Goal: Check status

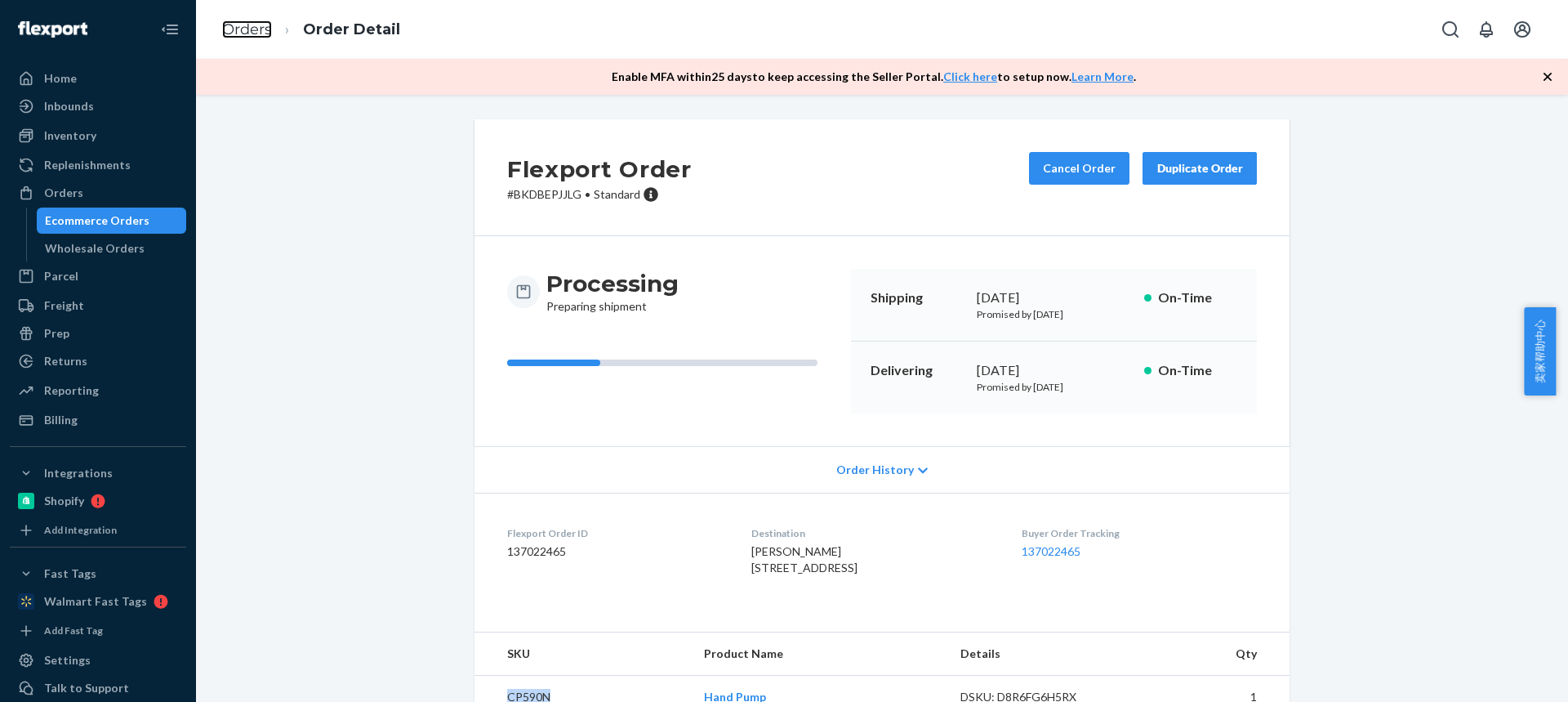
drag, startPoint x: 0, startPoint y: 0, endPoint x: 259, endPoint y: 85, distance: 272.6
click at [251, 28] on link "Orders" at bounding box center [247, 30] width 50 height 18
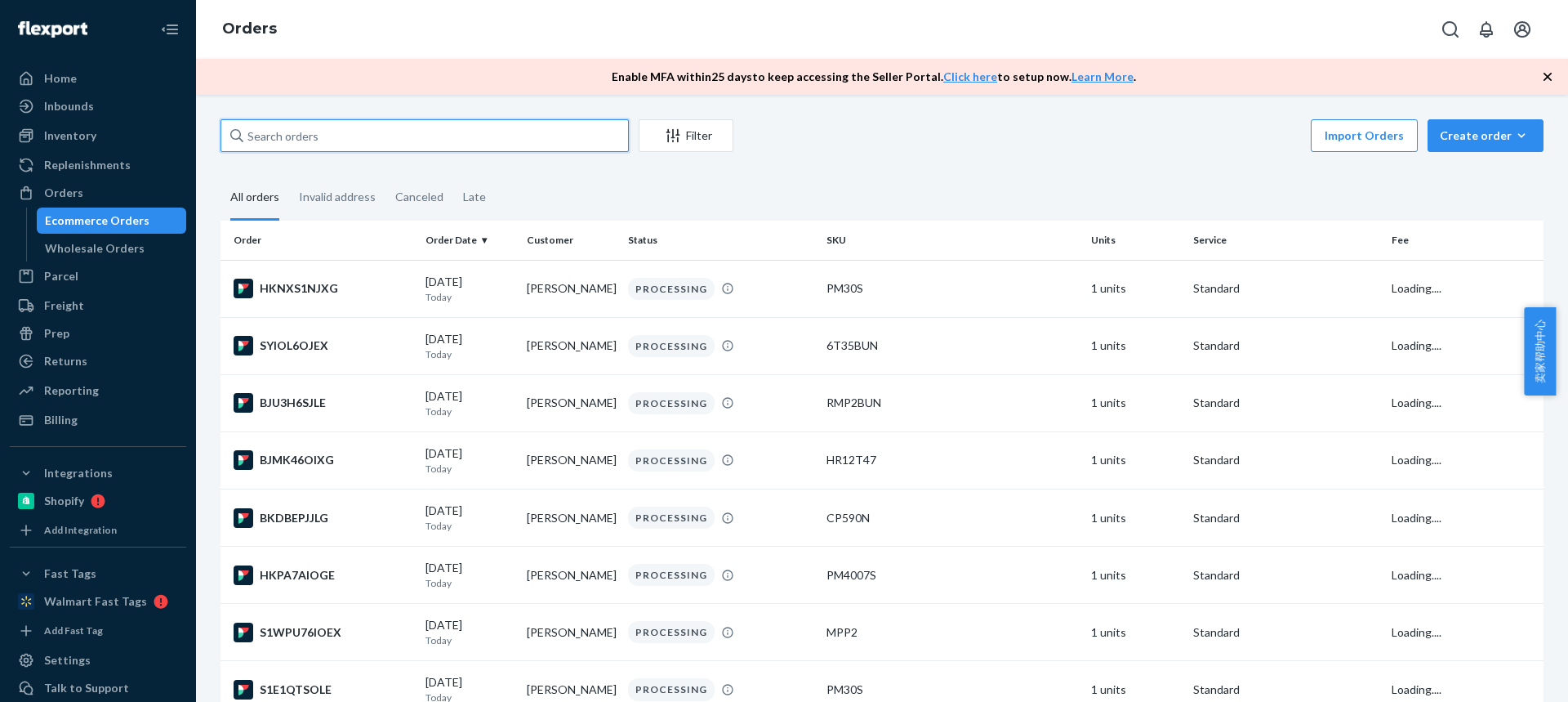
click at [390, 136] on input "text" at bounding box center [424, 135] width 408 height 32
paste input "[PERSON_NAME]"
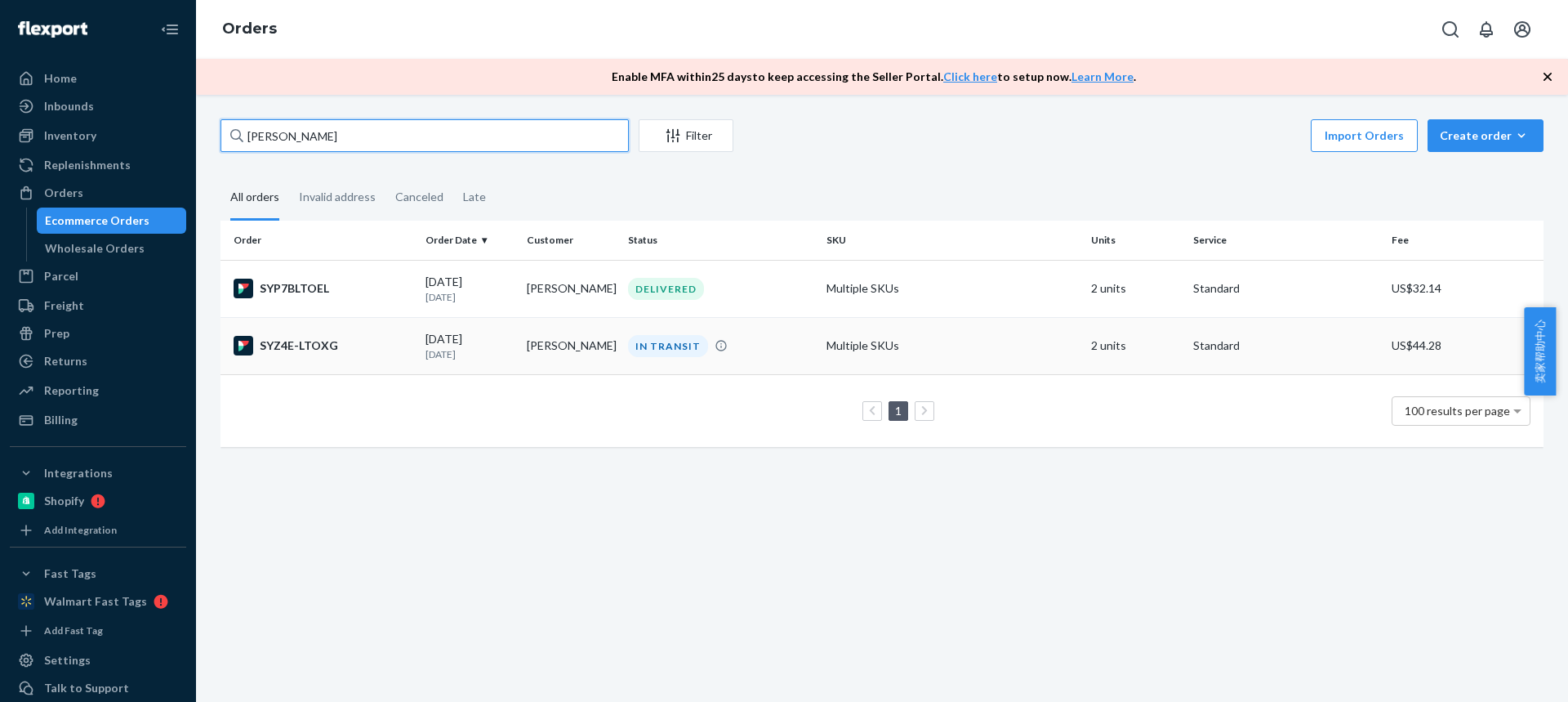
type input "[PERSON_NAME]"
click at [562, 354] on td "[PERSON_NAME]" at bounding box center [571, 345] width 101 height 57
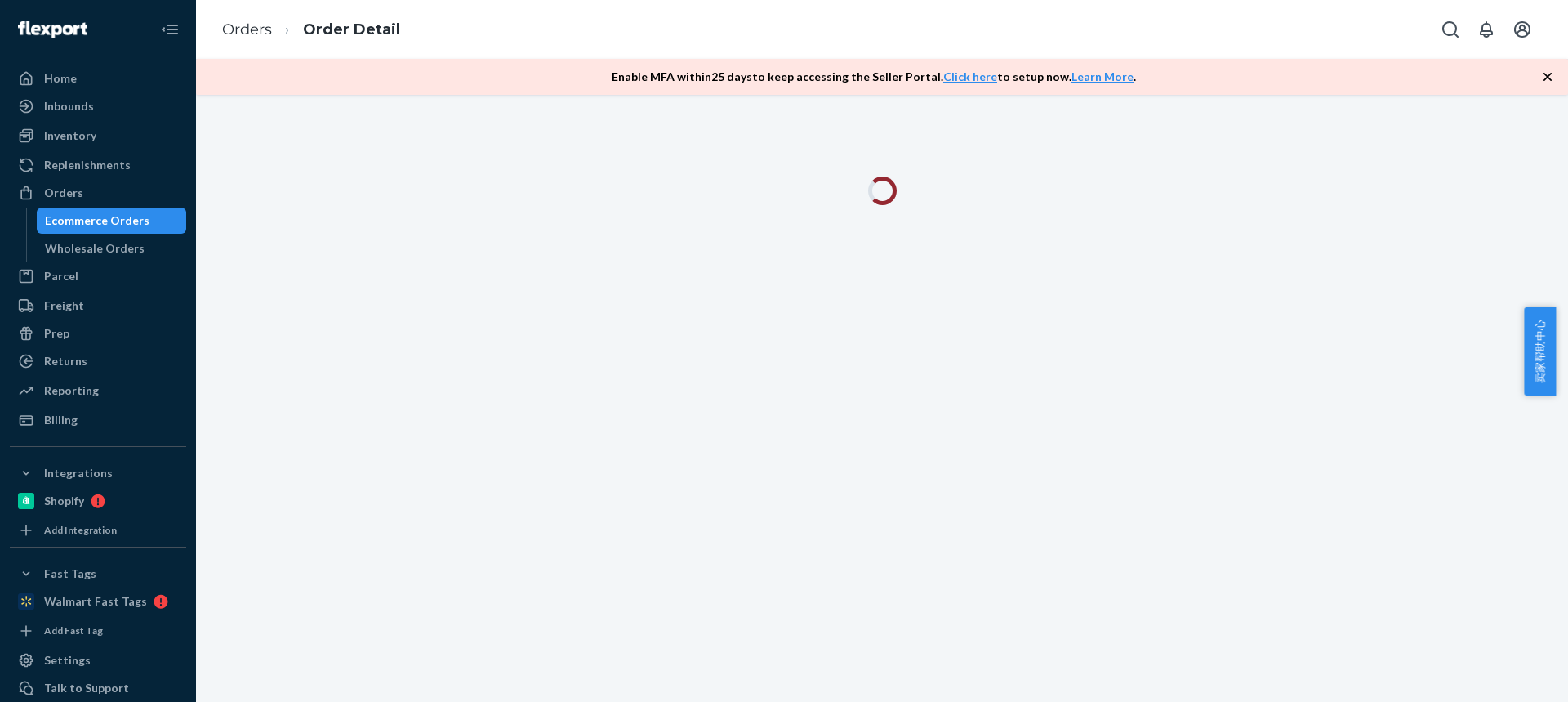
click at [1547, 80] on icon "button" at bounding box center [1547, 77] width 17 height 17
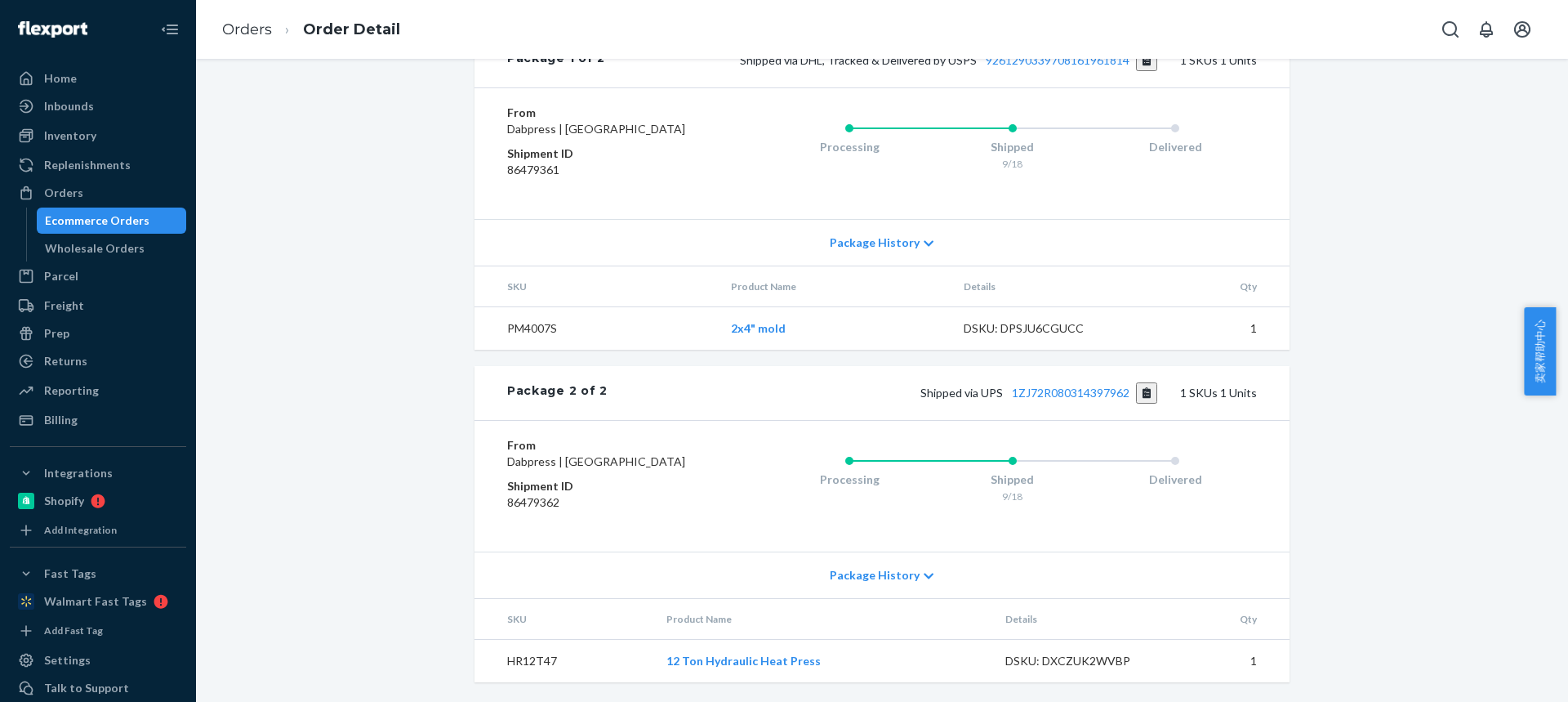
scroll to position [773, 0]
click at [860, 585] on div "Package History" at bounding box center [882, 575] width 815 height 47
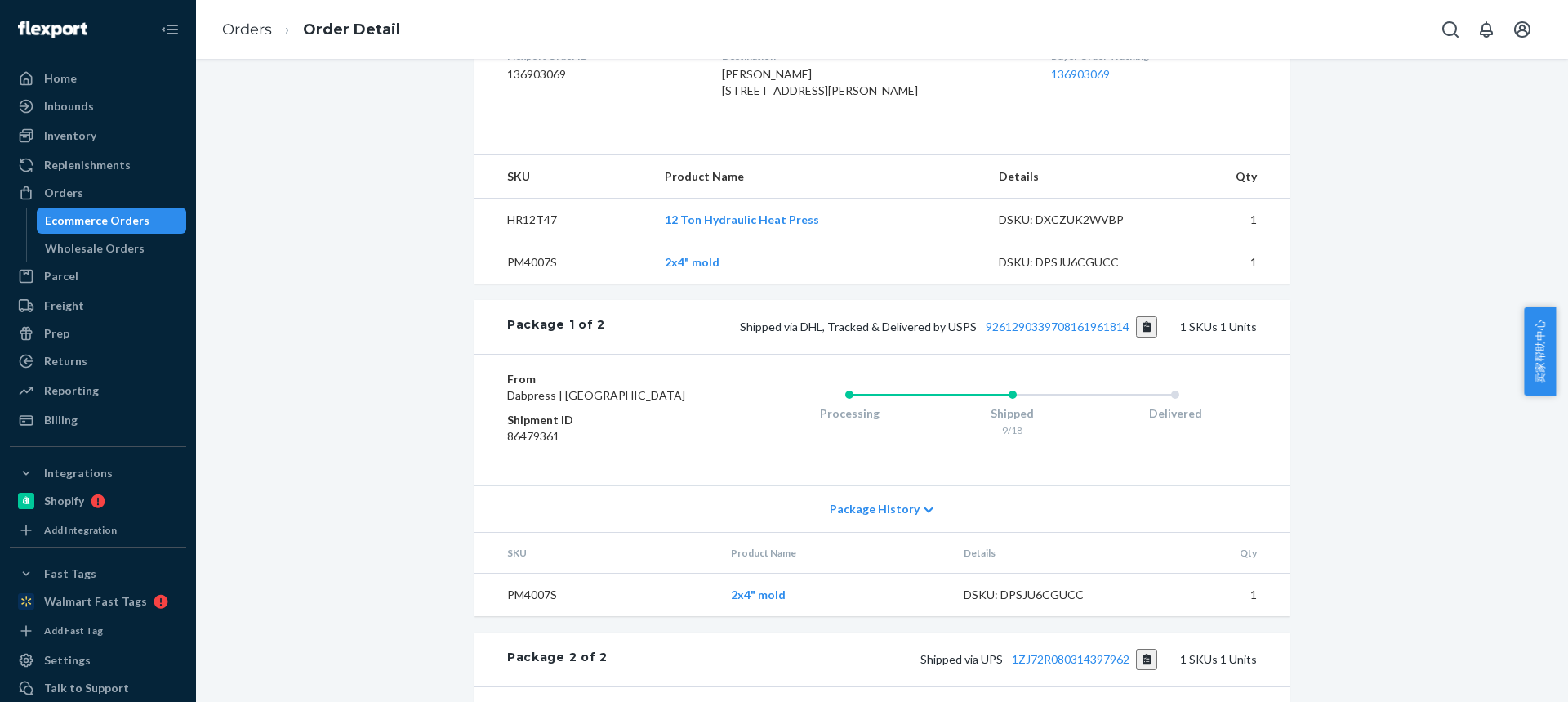
scroll to position [364, 0]
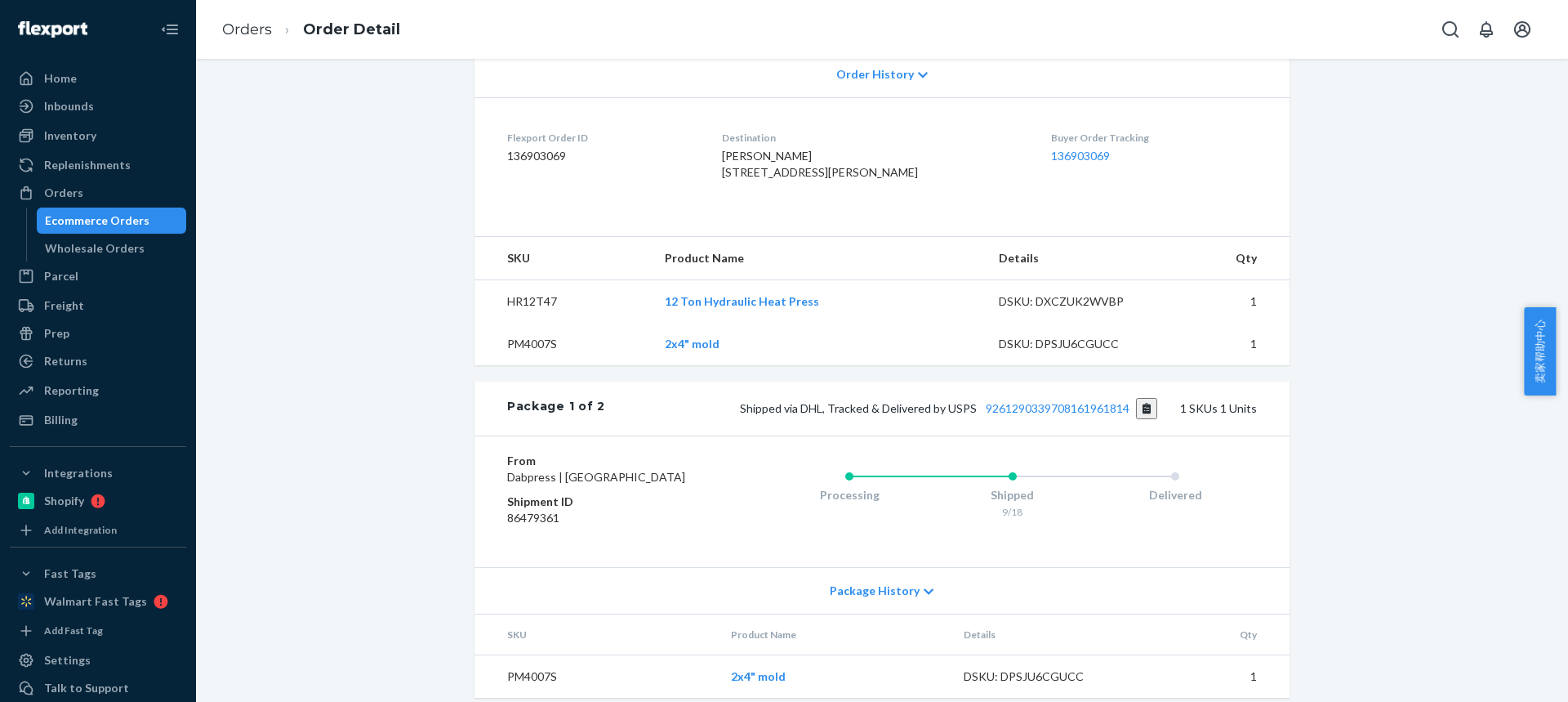
drag, startPoint x: 1049, startPoint y: 435, endPoint x: 1344, endPoint y: 298, distance: 325.3
click at [1344, 298] on div "Flexport Order # SYZ4E-LTOXG • Standard / US$44.28 View Details Create Return D…" at bounding box center [881, 539] width 1348 height 1641
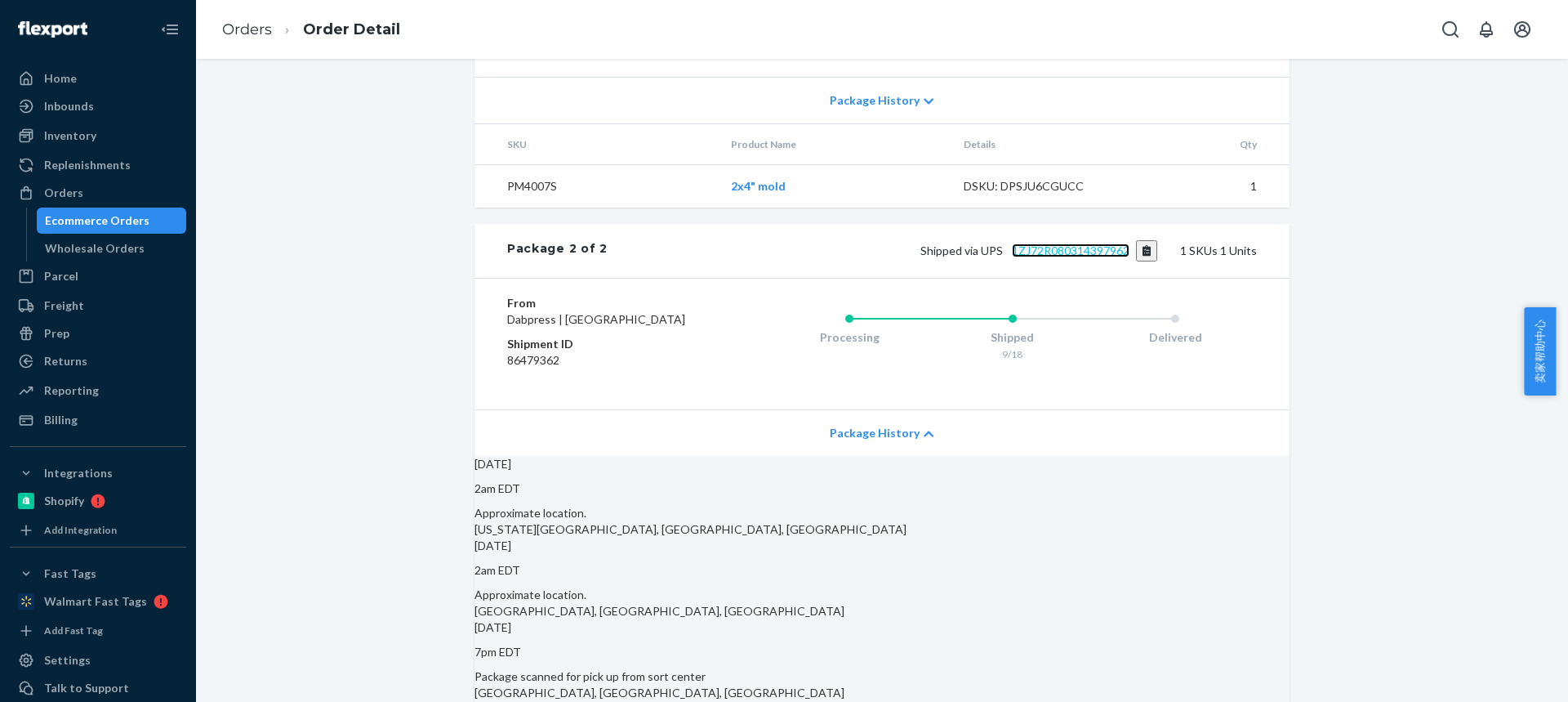
scroll to position [1081, 0]
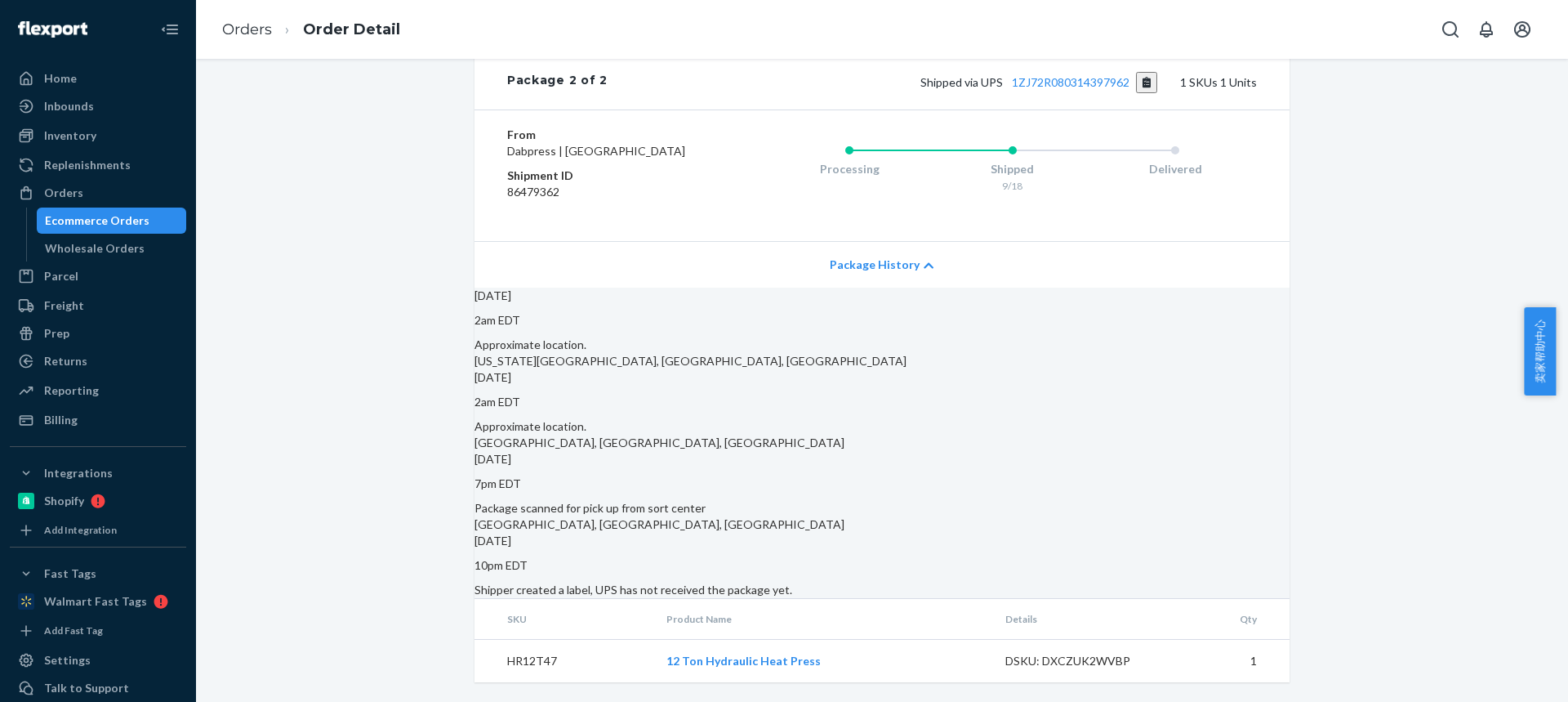
click at [620, 353] on div "[US_STATE][GEOGRAPHIC_DATA], [GEOGRAPHIC_DATA], [GEOGRAPHIC_DATA]" at bounding box center [882, 361] width 815 height 17
drag, startPoint x: 616, startPoint y: 349, endPoint x: 698, endPoint y: 338, distance: 82.7
click at [699, 339] on div "Approximate location. [US_STATE][GEOGRAPHIC_DATA], [GEOGRAPHIC_DATA], [GEOGRAPH…" at bounding box center [882, 353] width 815 height 32
copy div "[US_STATE][GEOGRAPHIC_DATA], [GEOGRAPHIC_DATA]"
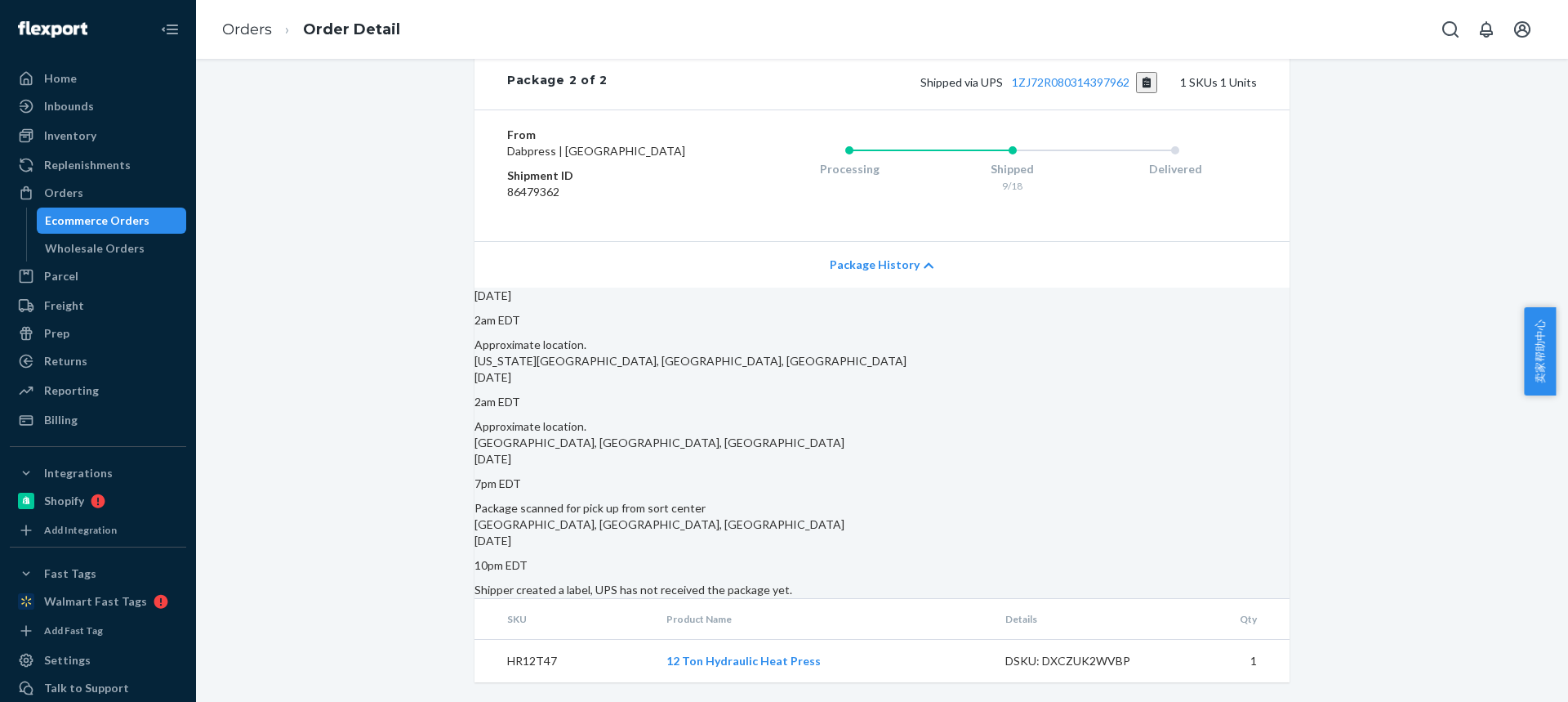
click at [946, 368] on section "[DATE] 2am EDT Approximate location. [US_STATE][GEOGRAPHIC_DATA], [GEOGRAPHIC_D…" at bounding box center [882, 442] width 815 height 310
